Goal: Task Accomplishment & Management: Use online tool/utility

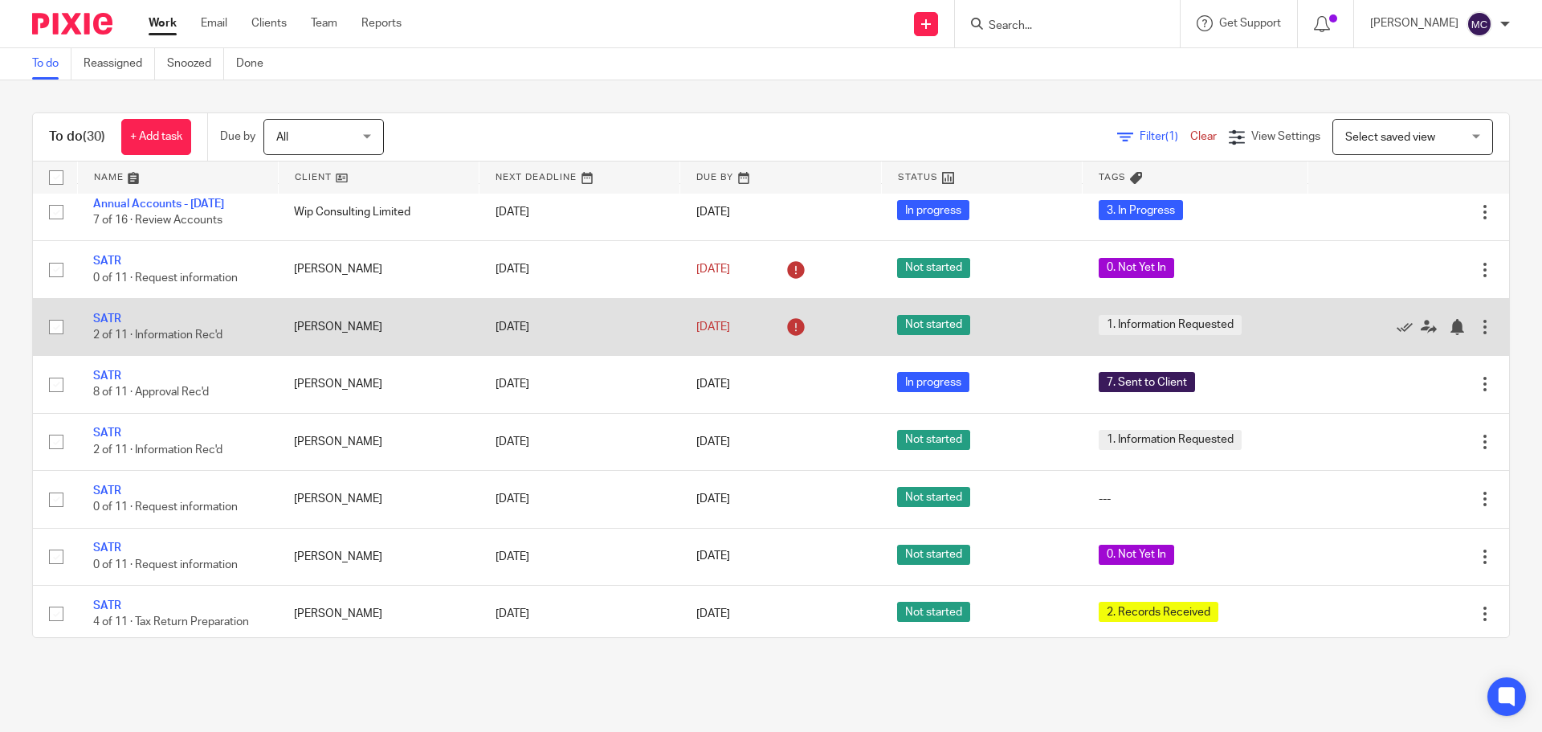
scroll to position [723, 0]
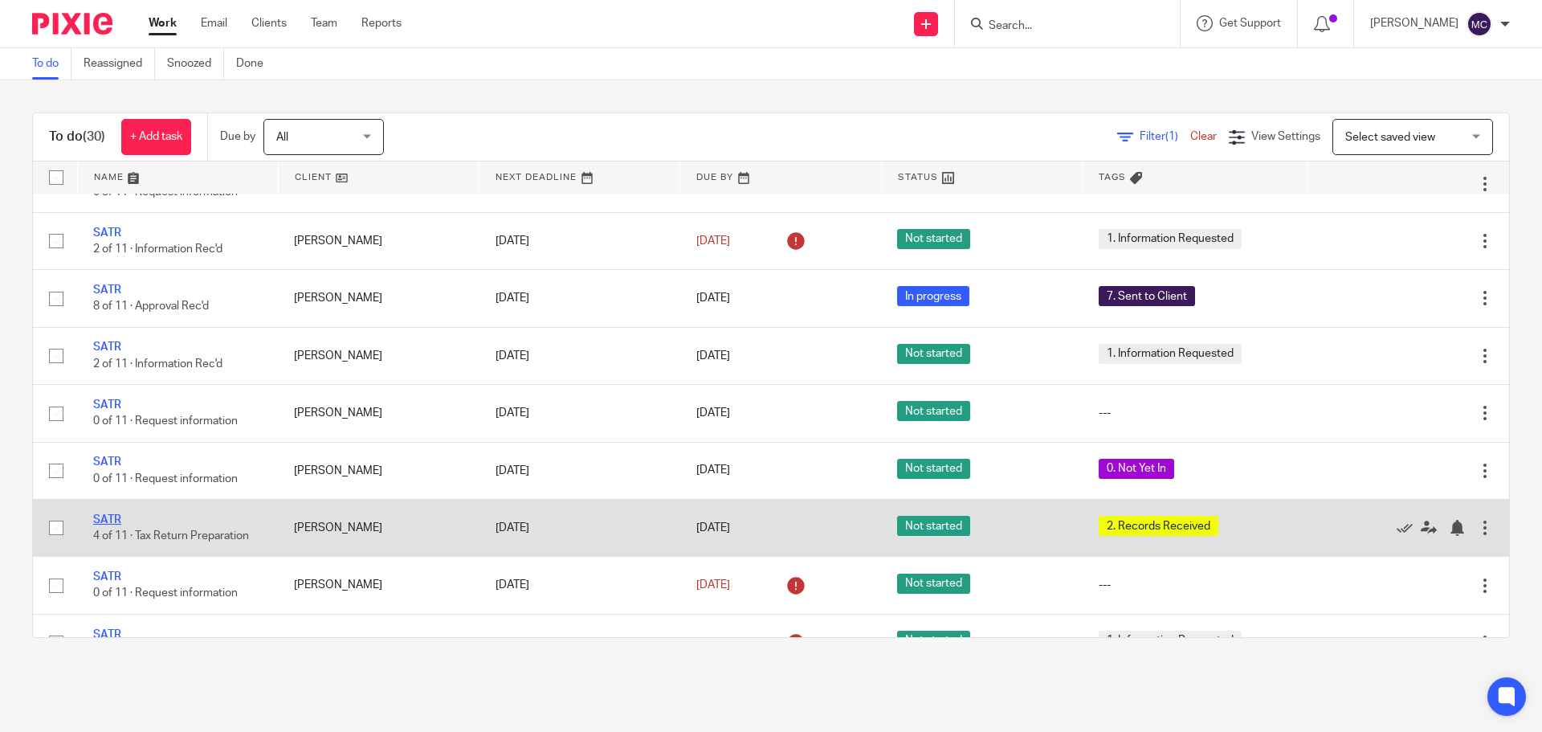
click at [114, 525] on link "SATR" at bounding box center [107, 519] width 28 height 11
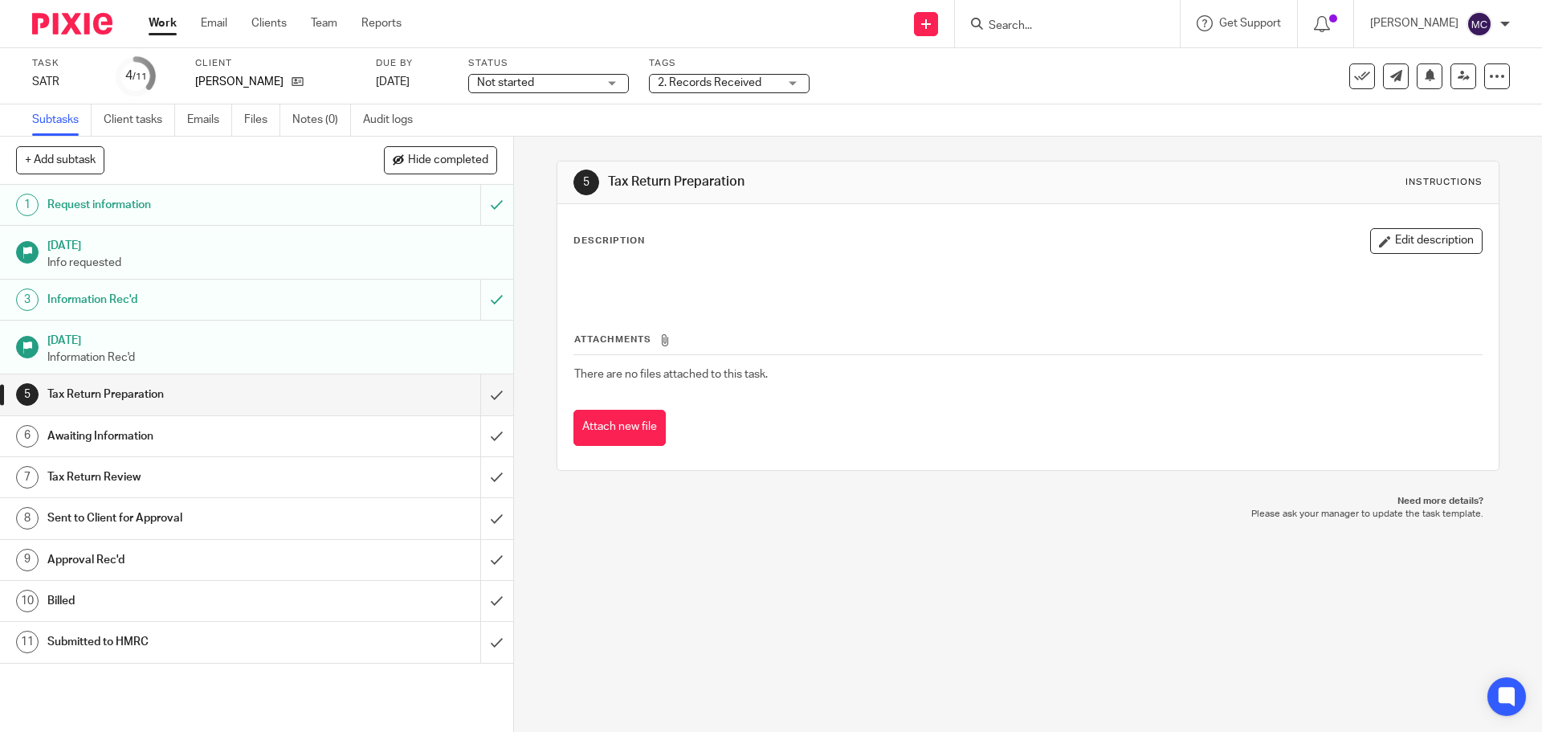
click at [622, 84] on div "Not started Not started" at bounding box center [548, 83] width 161 height 19
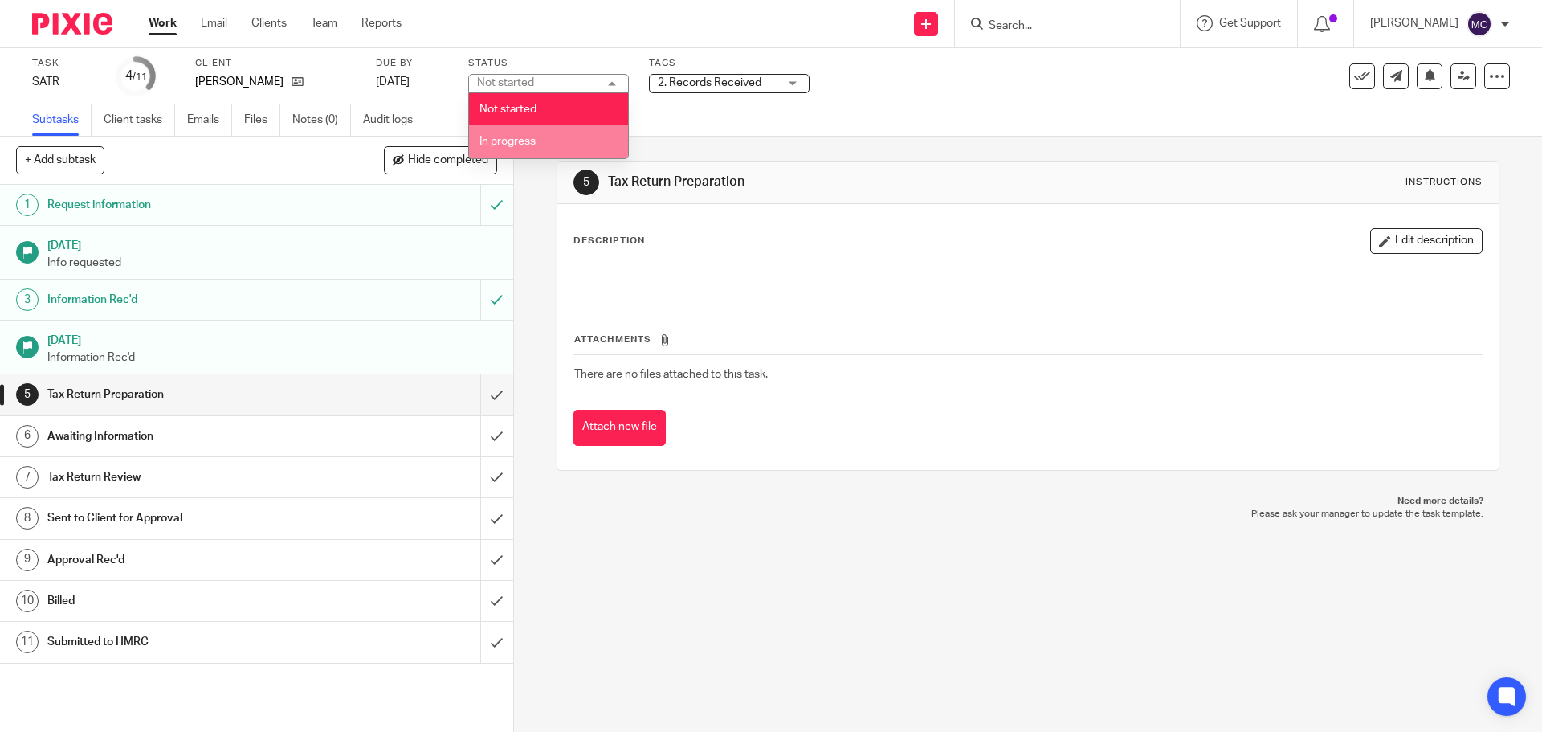
click at [574, 131] on li "In progress" at bounding box center [548, 141] width 159 height 33
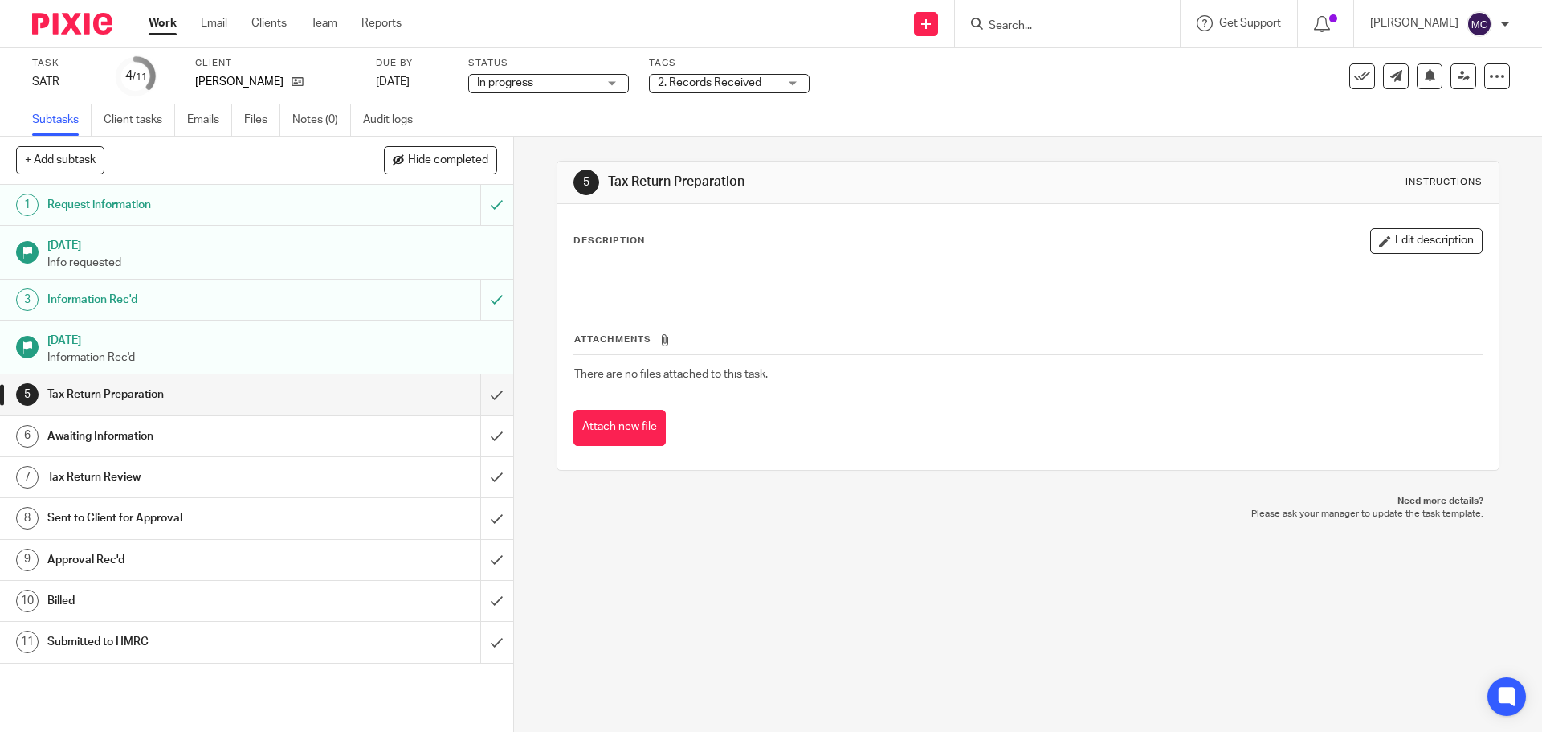
click at [798, 80] on div "2. Records Received" at bounding box center [729, 83] width 161 height 19
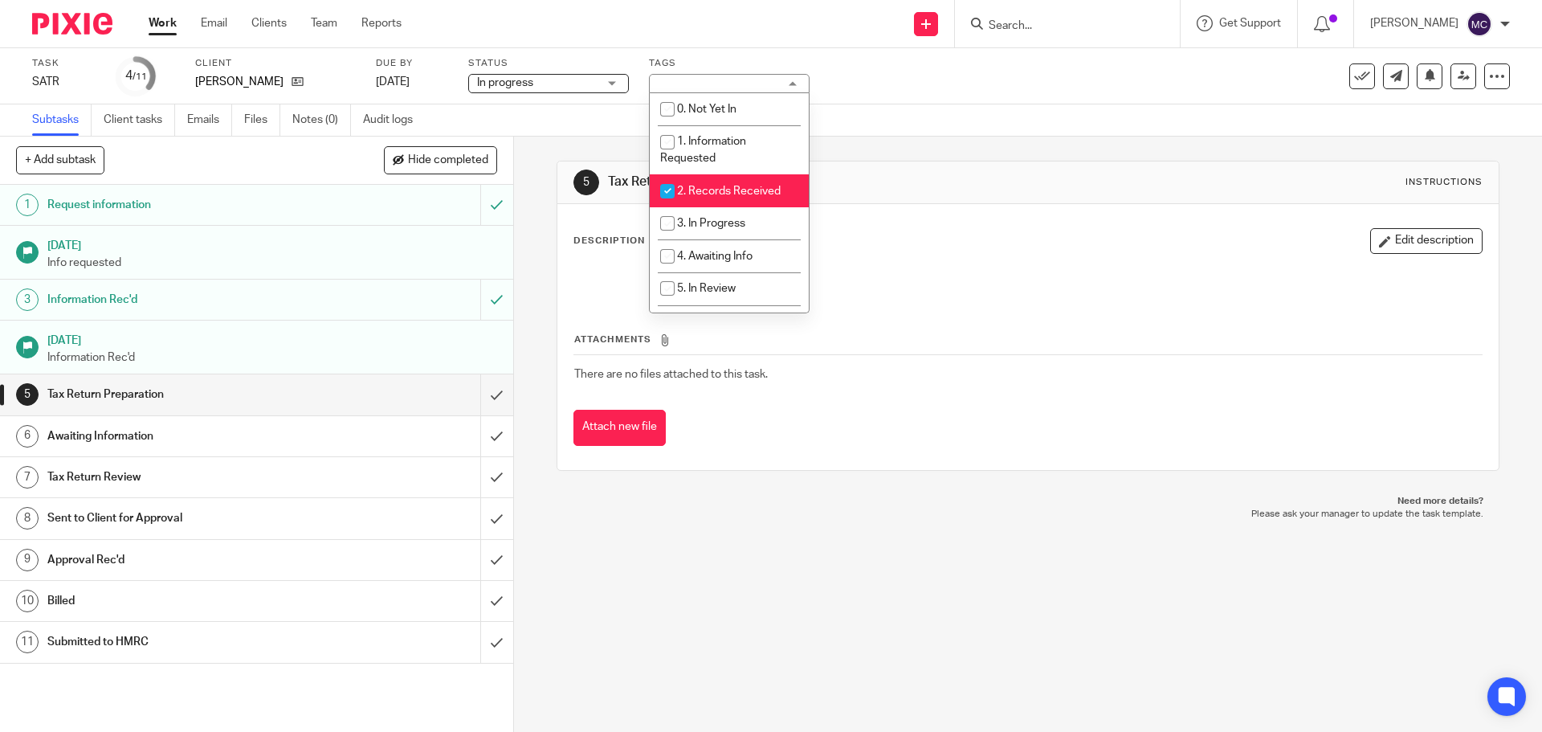
click at [692, 192] on span "2. Records Received" at bounding box center [729, 191] width 104 height 11
checkbox input "false"
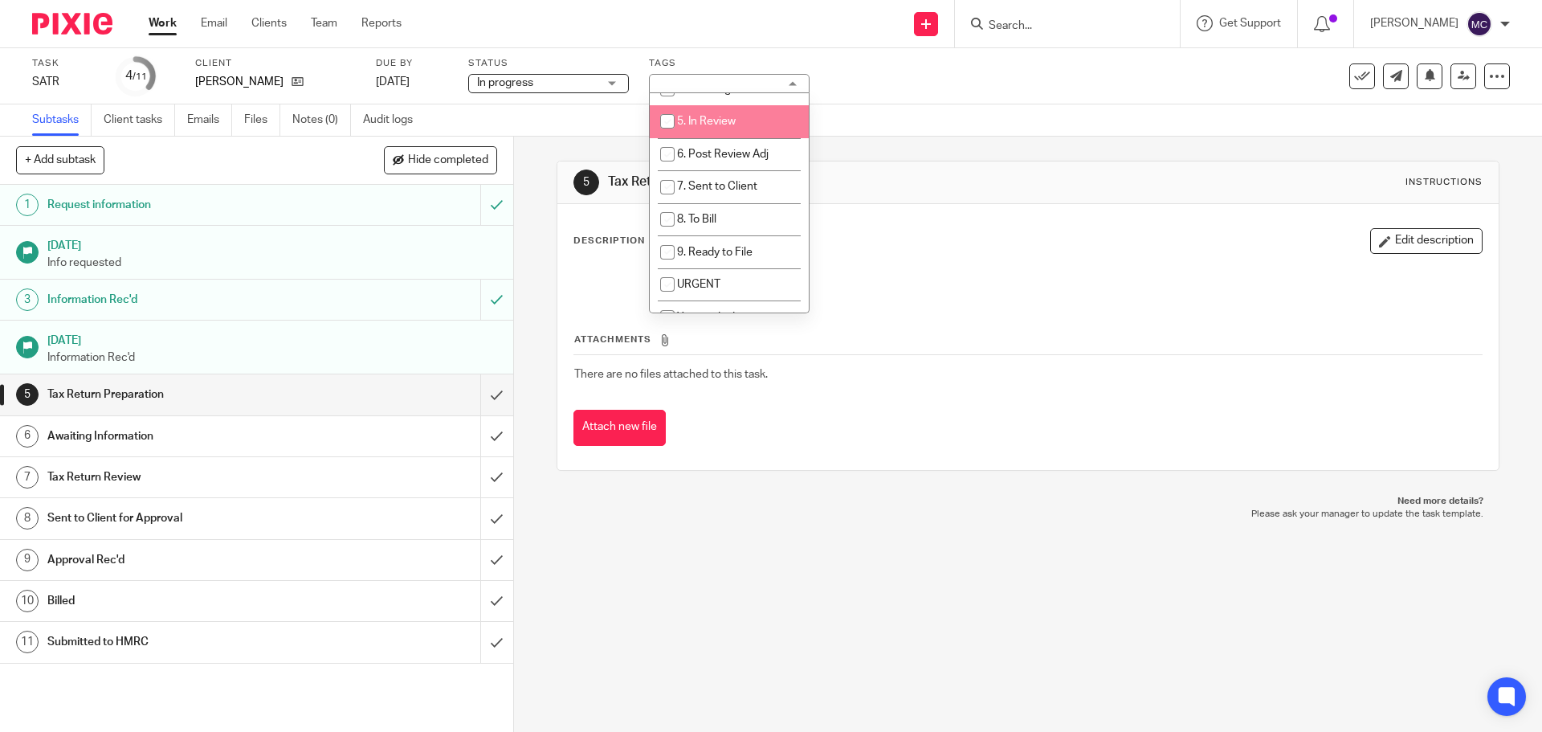
scroll to position [191, 0]
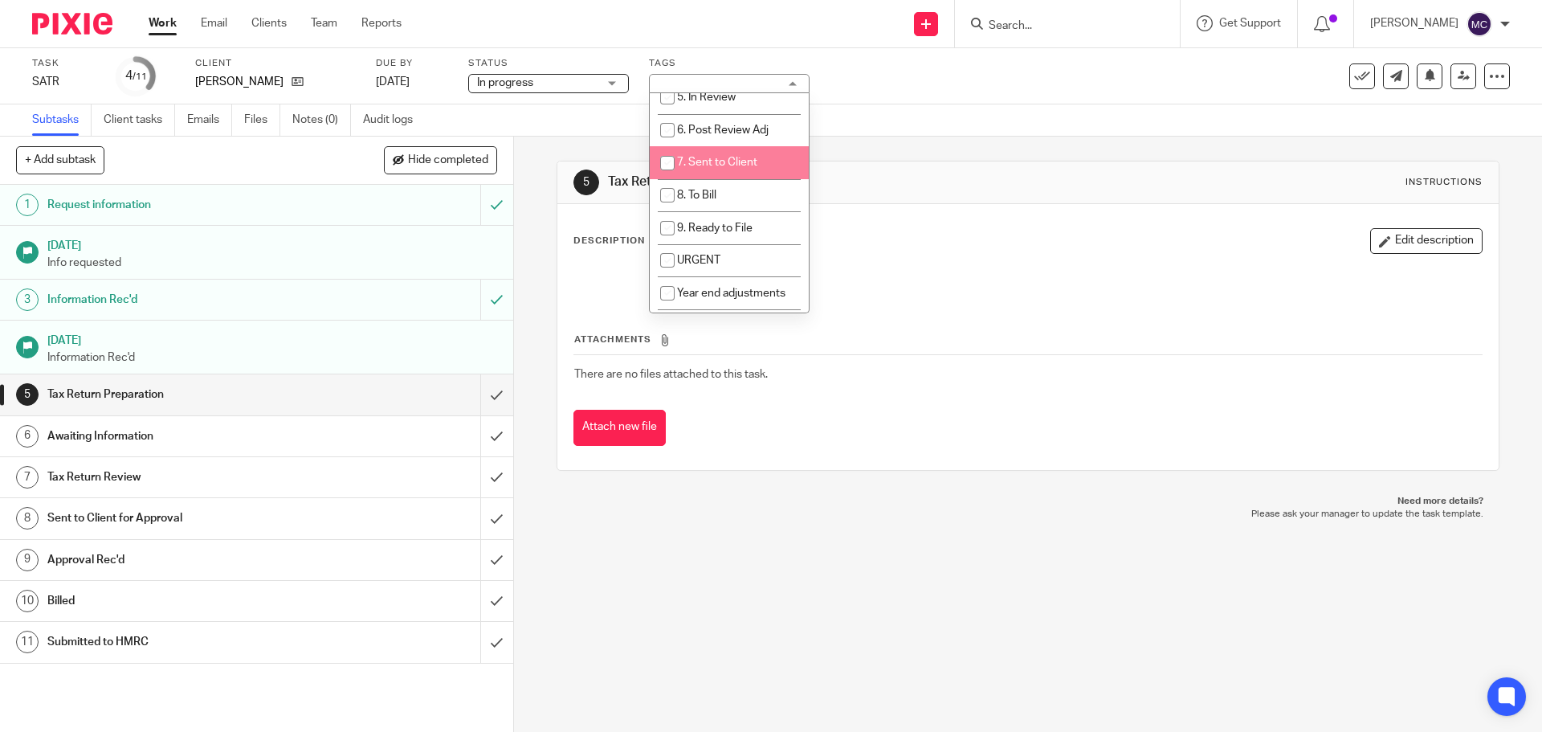
click at [708, 167] on span "7. Sent to Client" at bounding box center [717, 162] width 80 height 11
checkbox input "true"
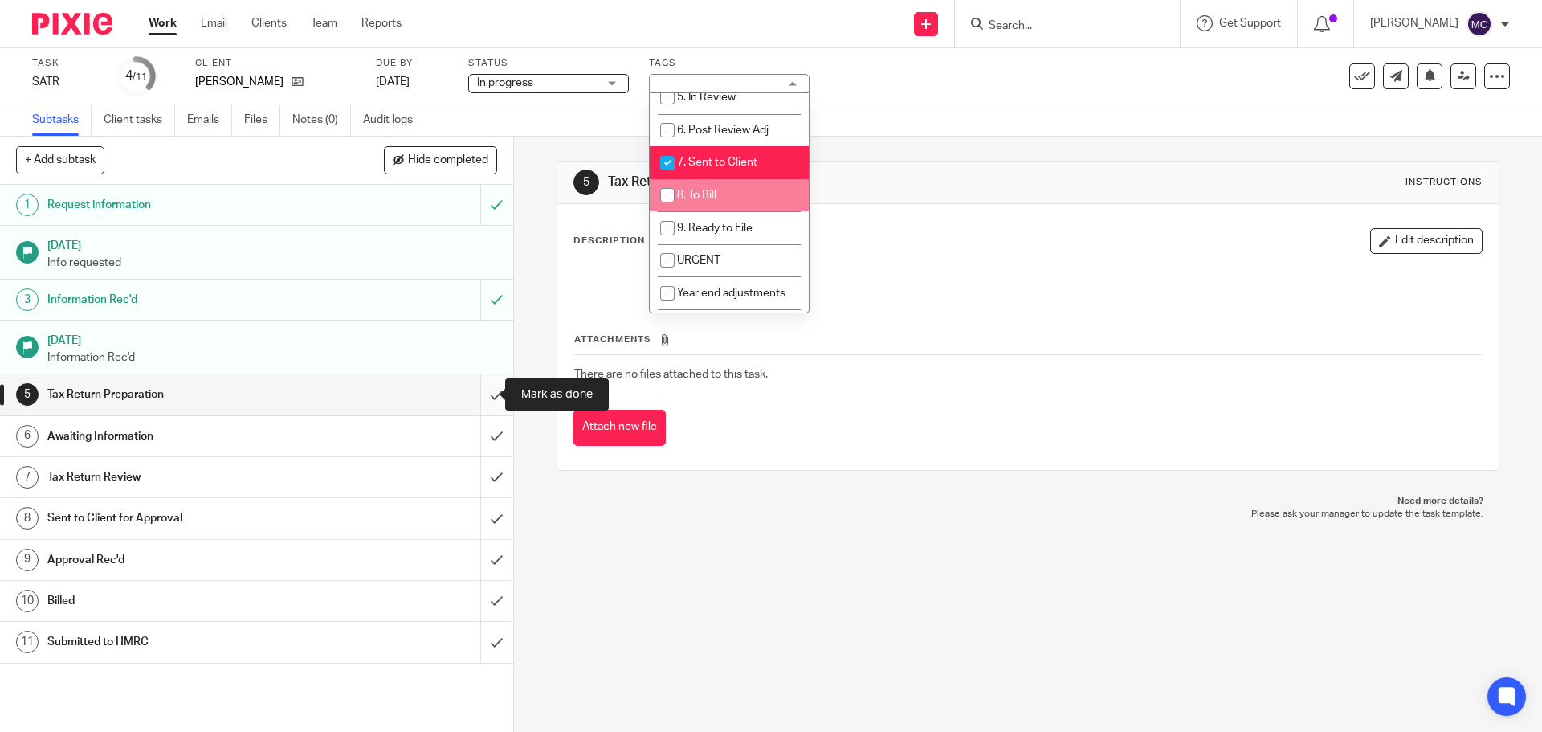
click at [486, 388] on input "submit" at bounding box center [256, 394] width 513 height 40
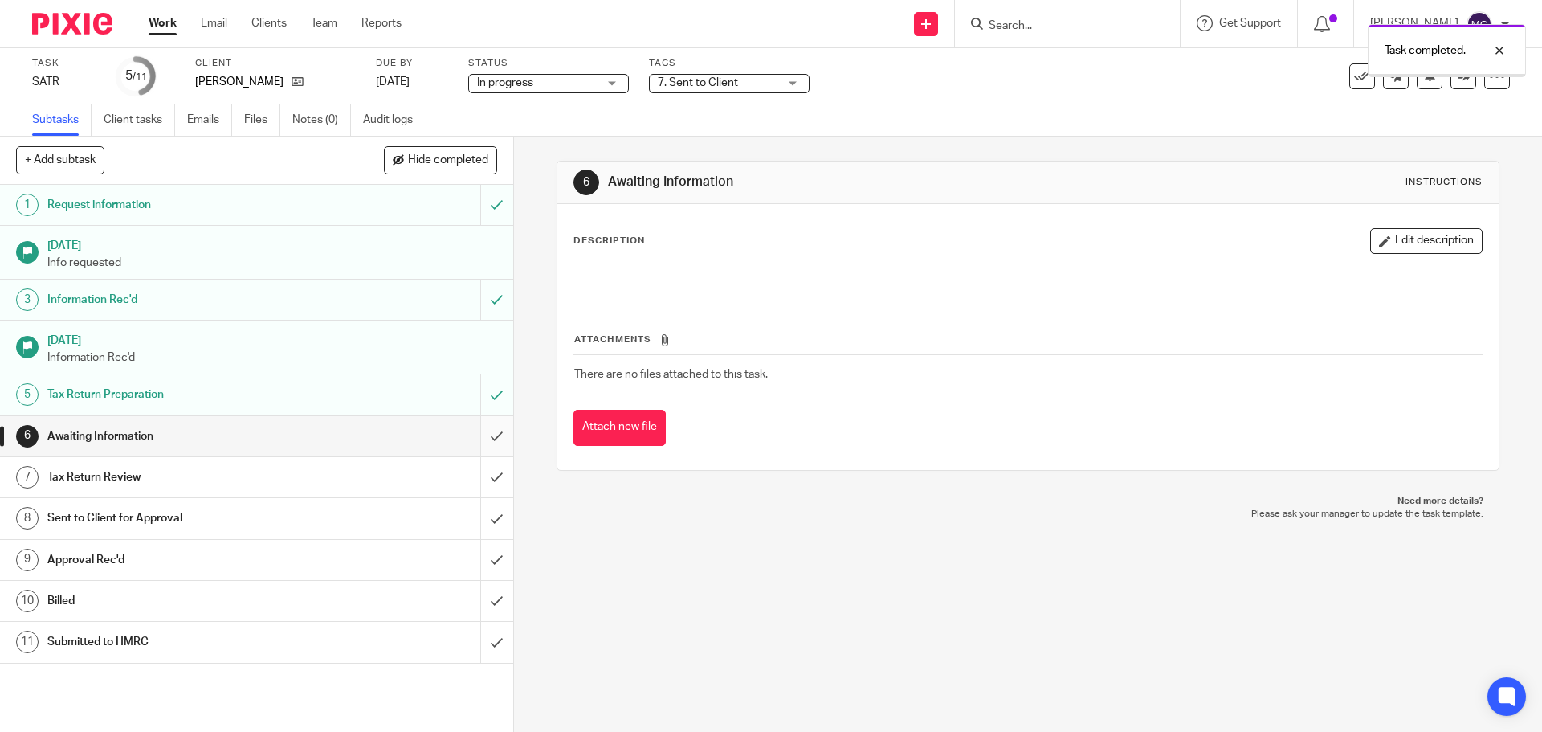
click at [483, 436] on input "submit" at bounding box center [256, 436] width 513 height 40
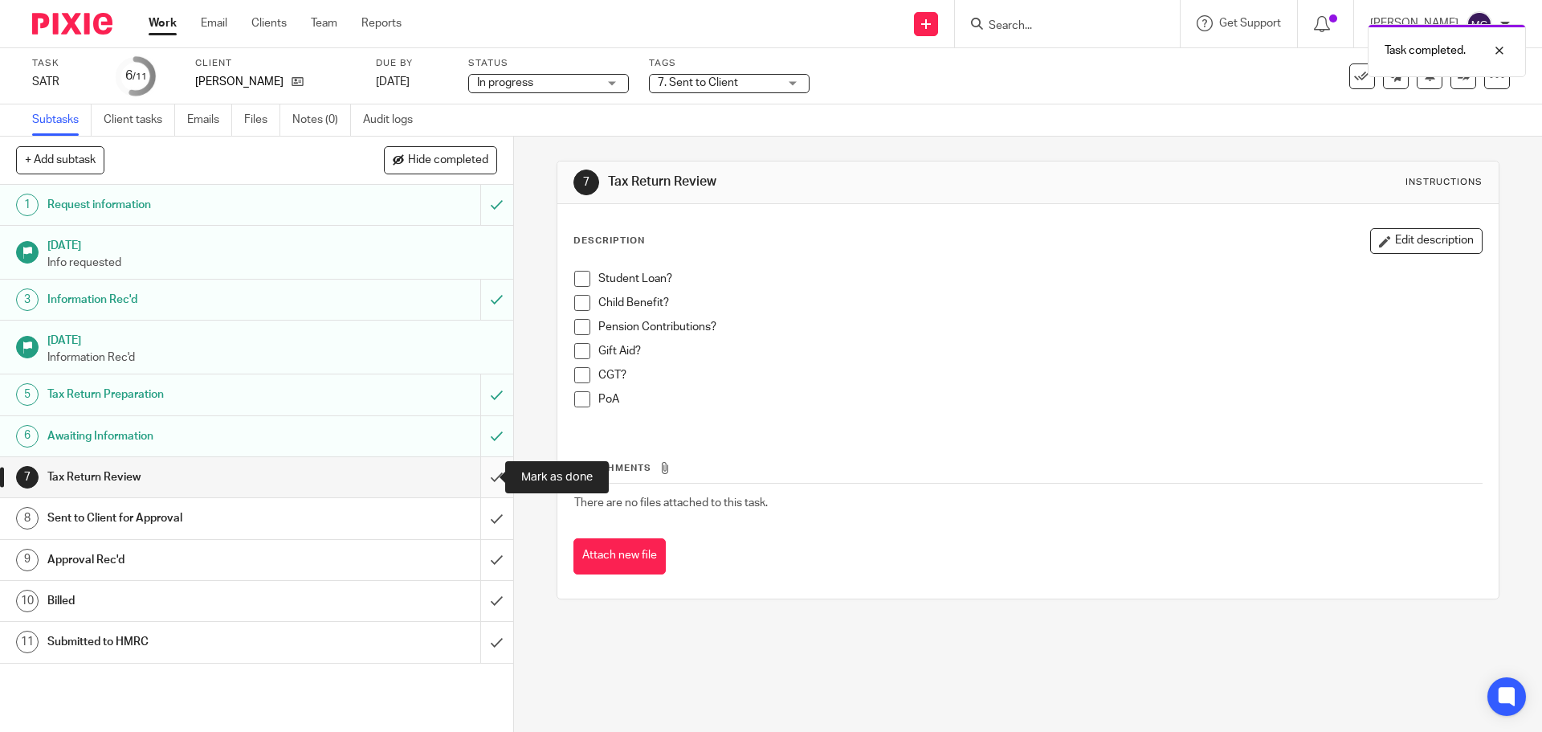
click at [470, 470] on input "submit" at bounding box center [256, 477] width 513 height 40
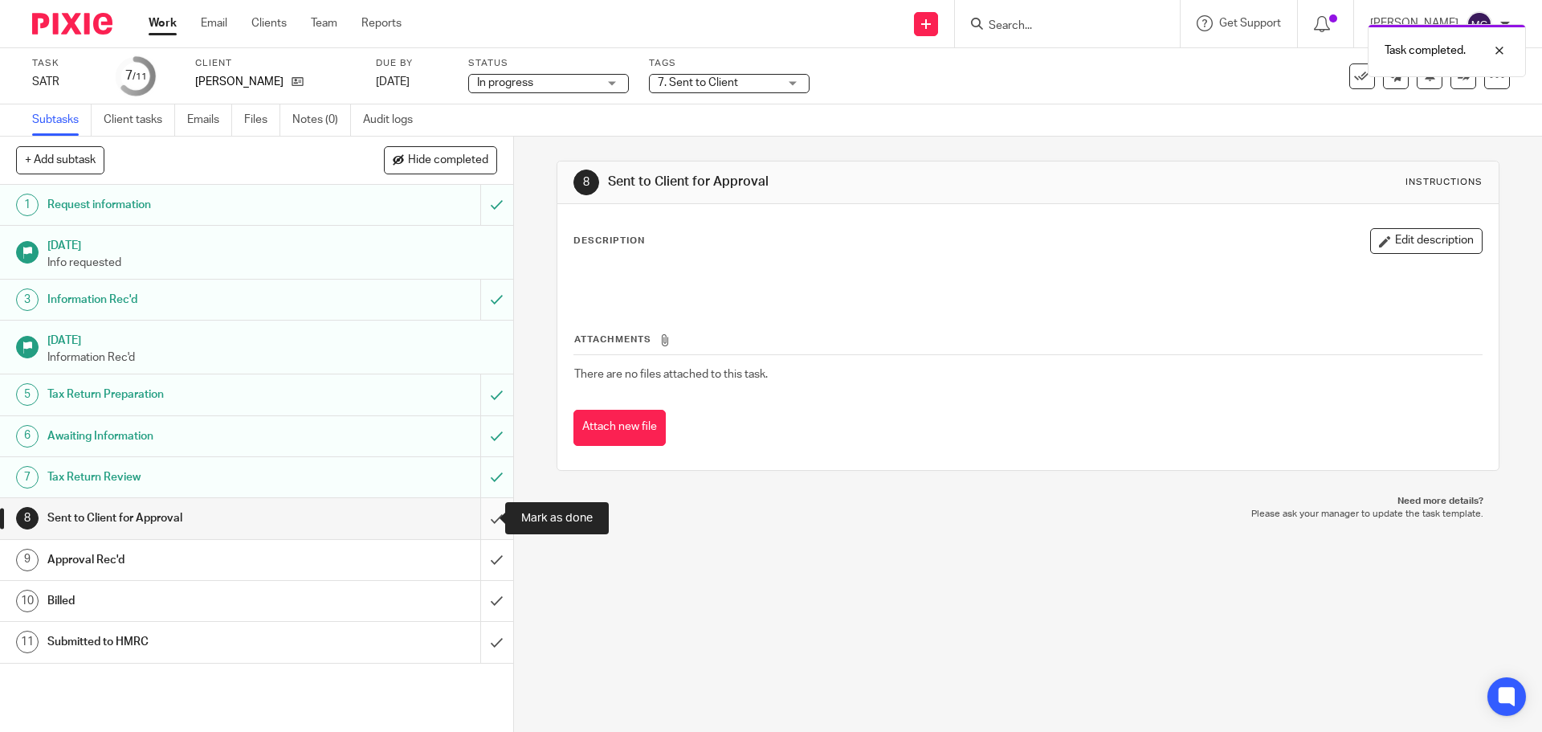
click at [481, 513] on input "submit" at bounding box center [256, 518] width 513 height 40
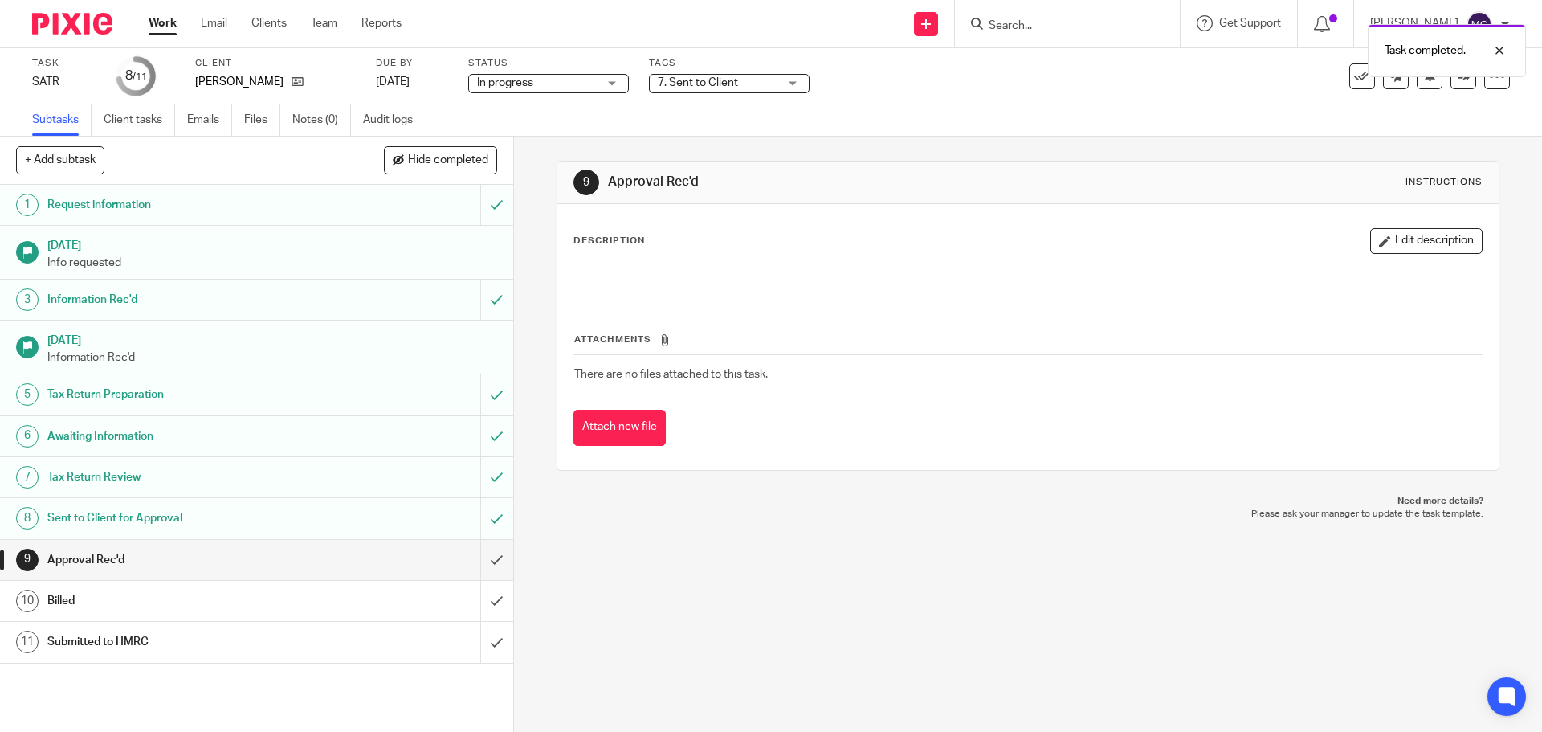
click at [170, 27] on link "Work" at bounding box center [163, 23] width 28 height 16
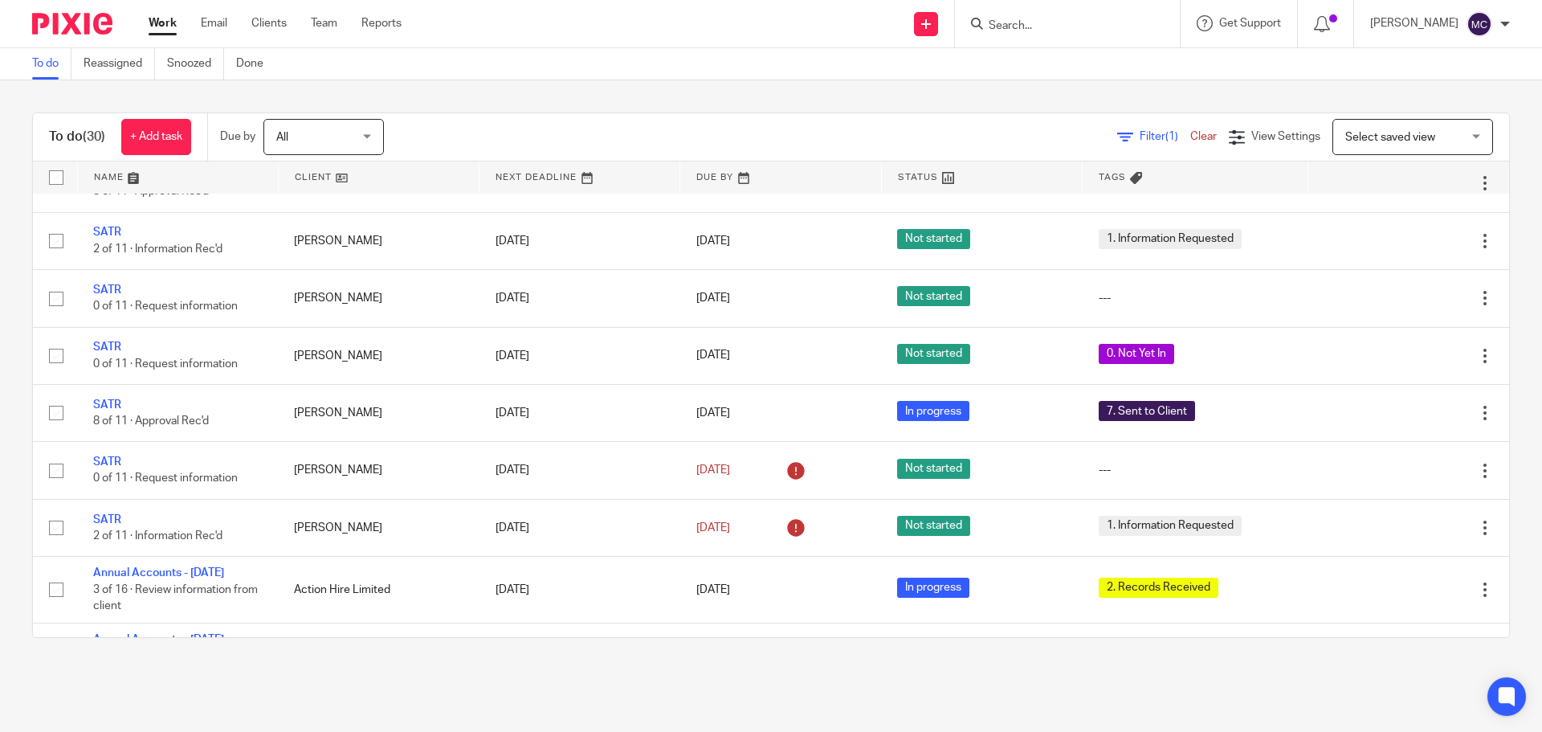
scroll to position [758, 0]
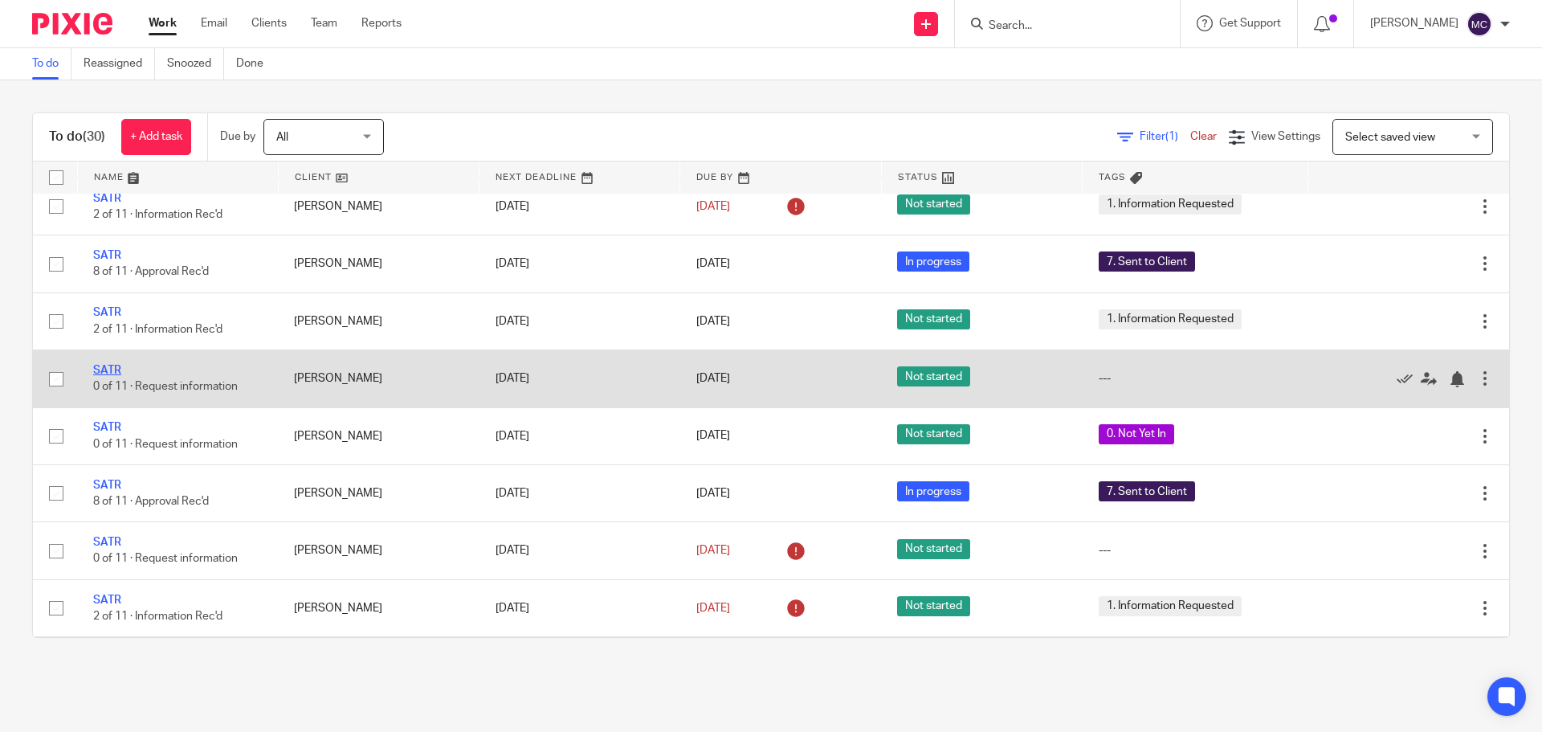
click at [114, 376] on link "SATR" at bounding box center [107, 370] width 28 height 11
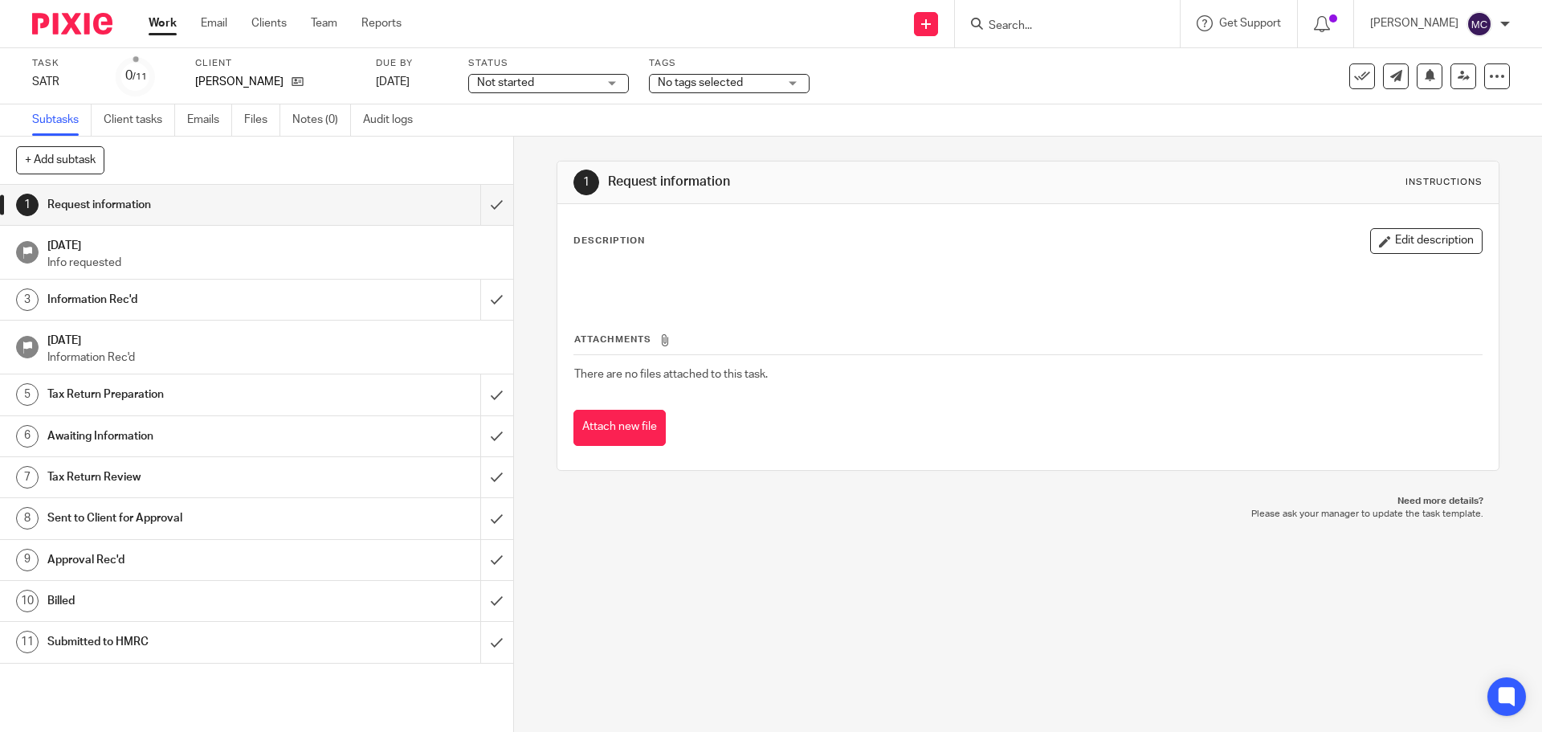
click at [796, 81] on div "No tags selected" at bounding box center [729, 83] width 161 height 19
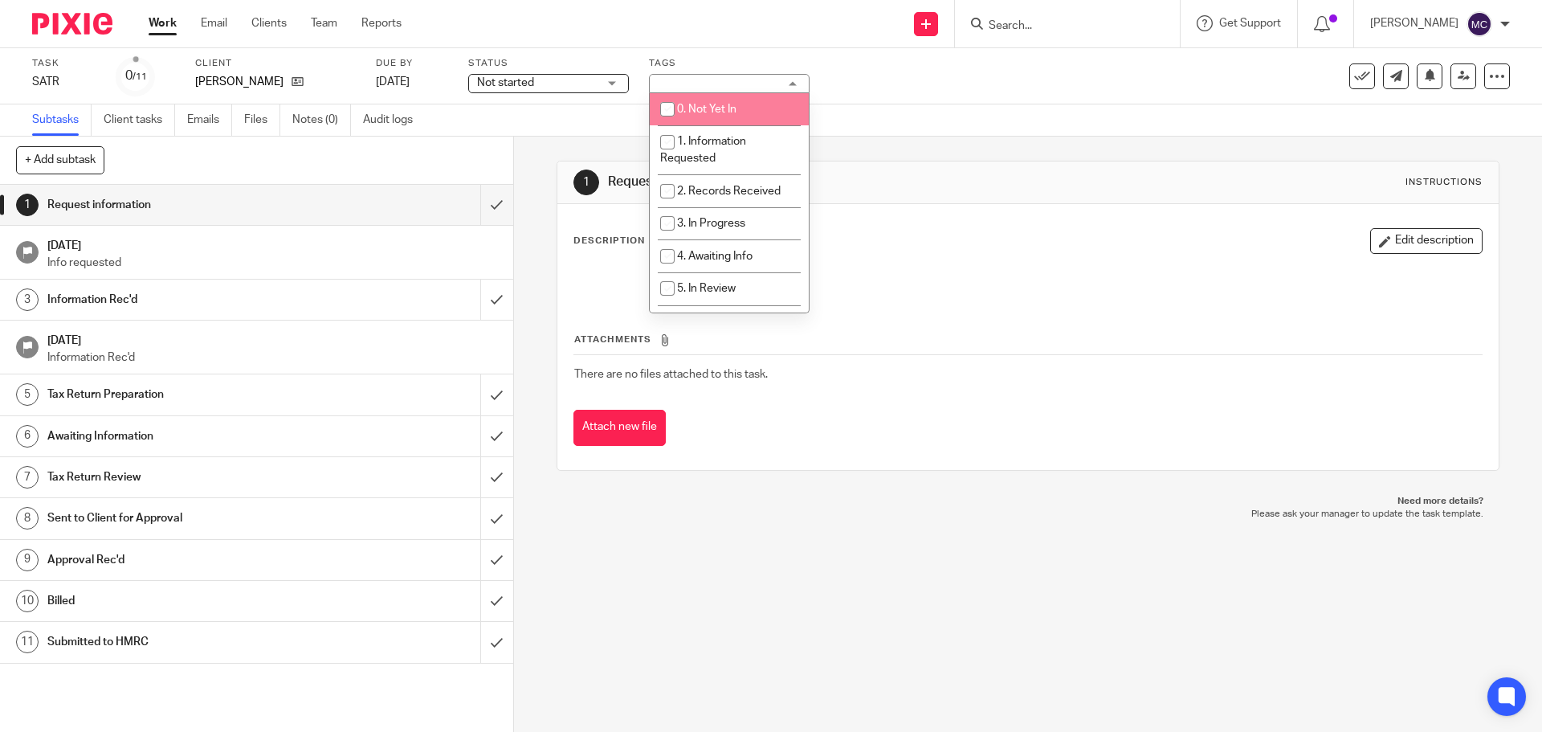
click at [710, 105] on span "0. Not Yet In" at bounding box center [706, 109] width 59 height 11
checkbox input "true"
click at [166, 21] on link "Work" at bounding box center [163, 23] width 28 height 16
